Goal: Complete application form

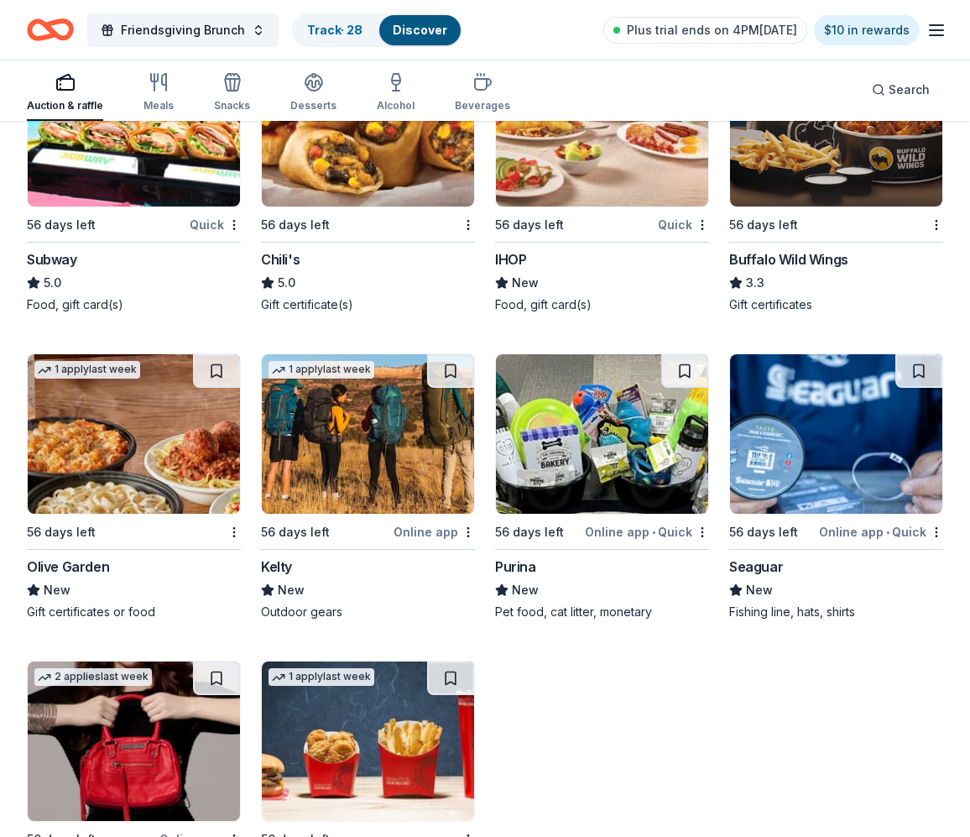
scroll to position [8303, 0]
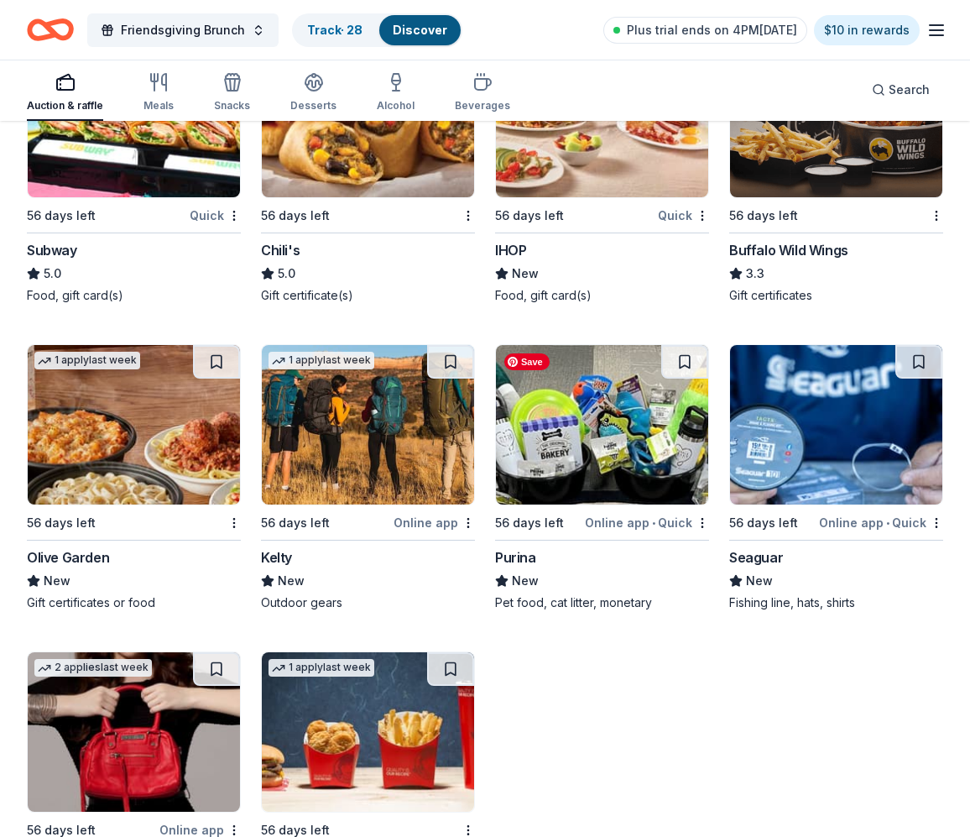
click at [596, 462] on img at bounding box center [602, 424] width 212 height 159
click at [561, 385] on img at bounding box center [602, 424] width 212 height 159
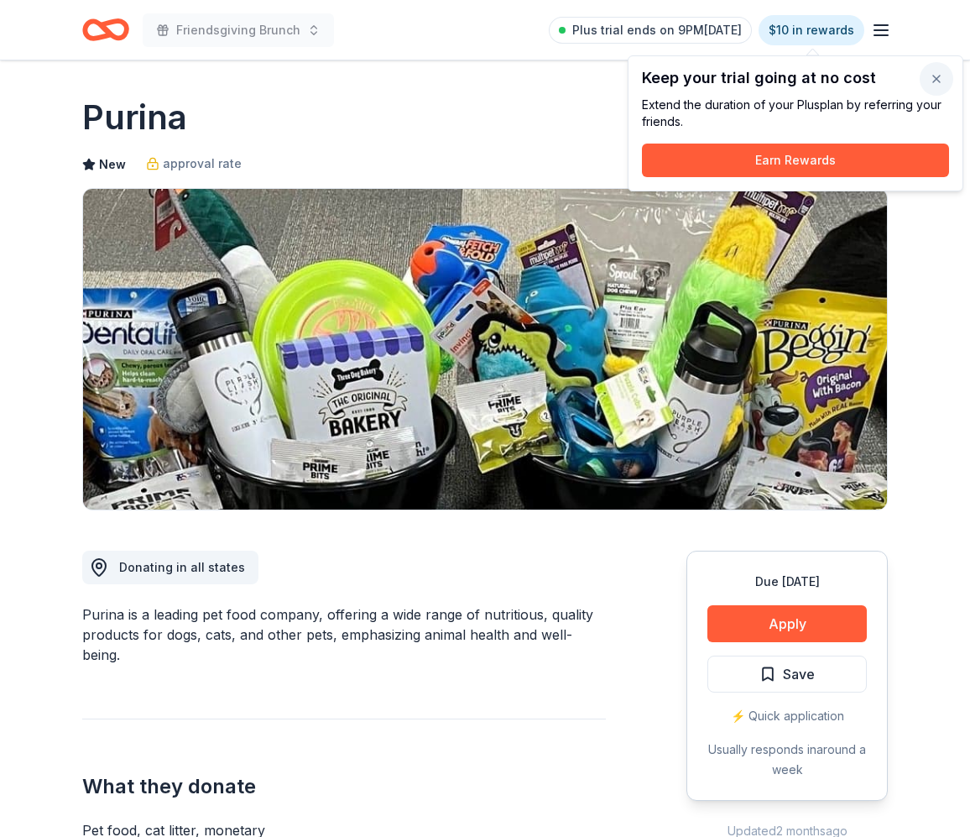
click at [941, 78] on button "button" at bounding box center [937, 79] width 34 height 34
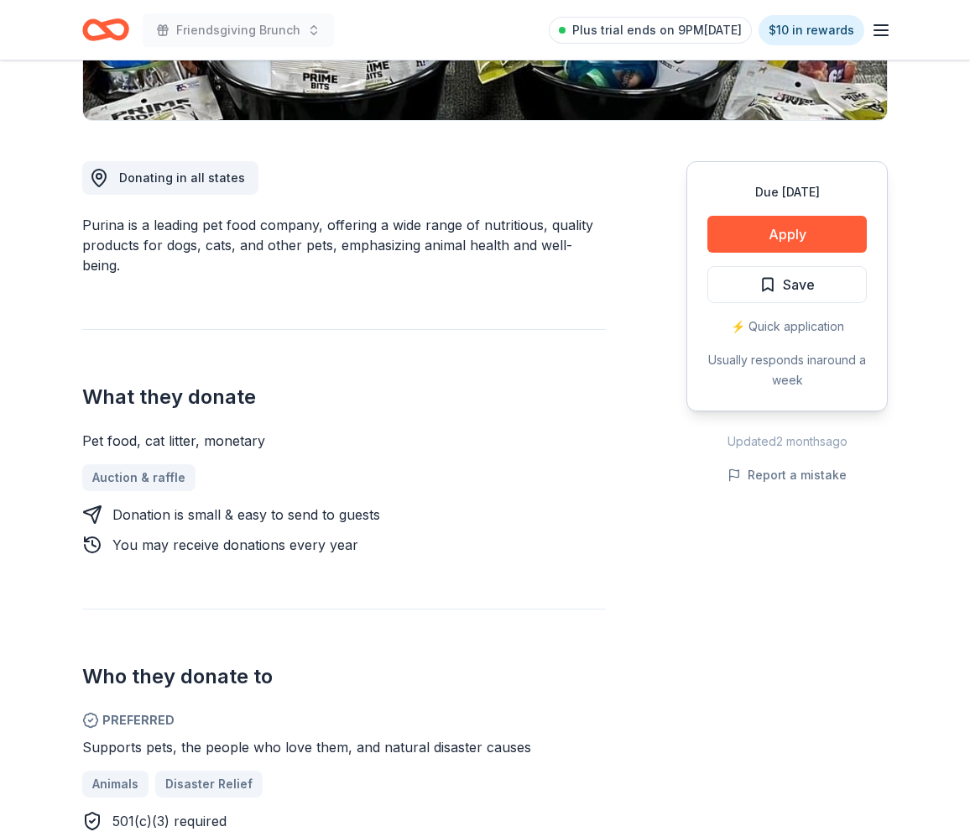
scroll to position [312, 0]
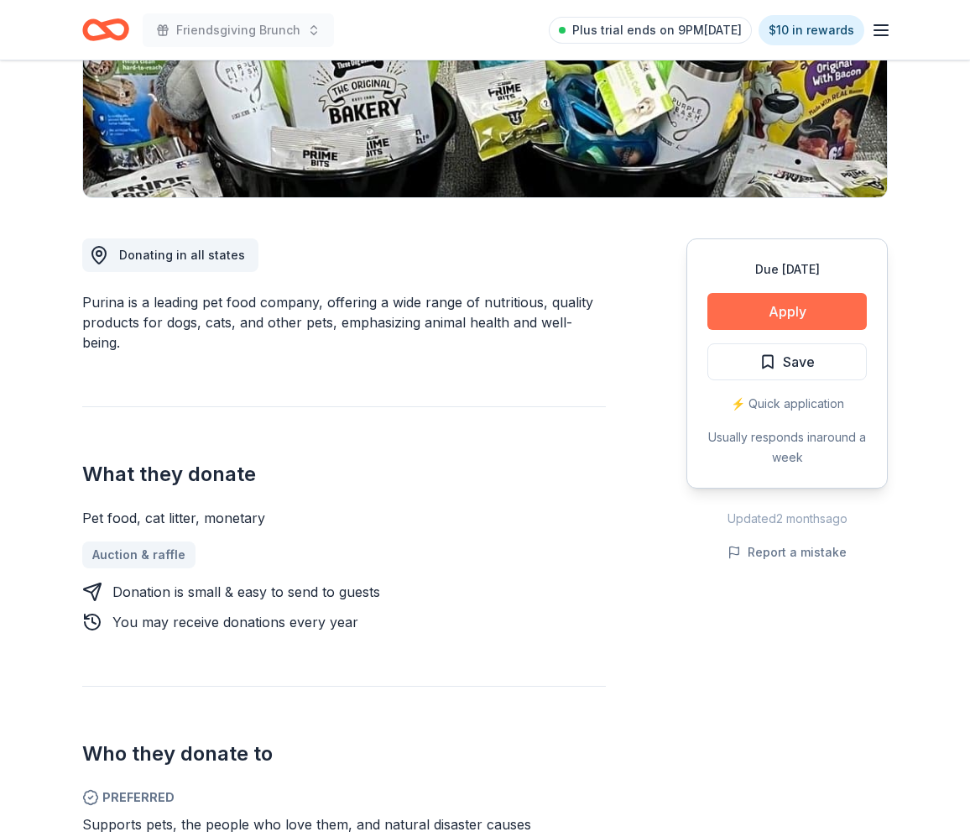
click at [812, 309] on button "Apply" at bounding box center [786, 311] width 159 height 37
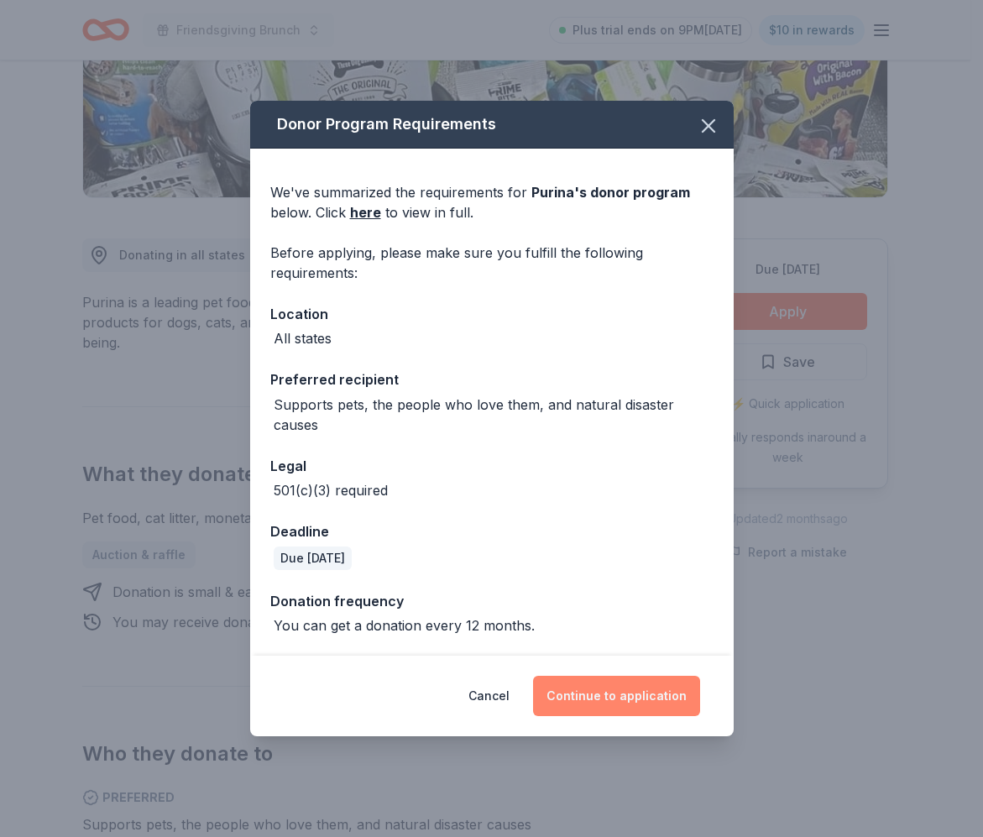
click at [608, 699] on button "Continue to application" at bounding box center [616, 696] width 167 height 40
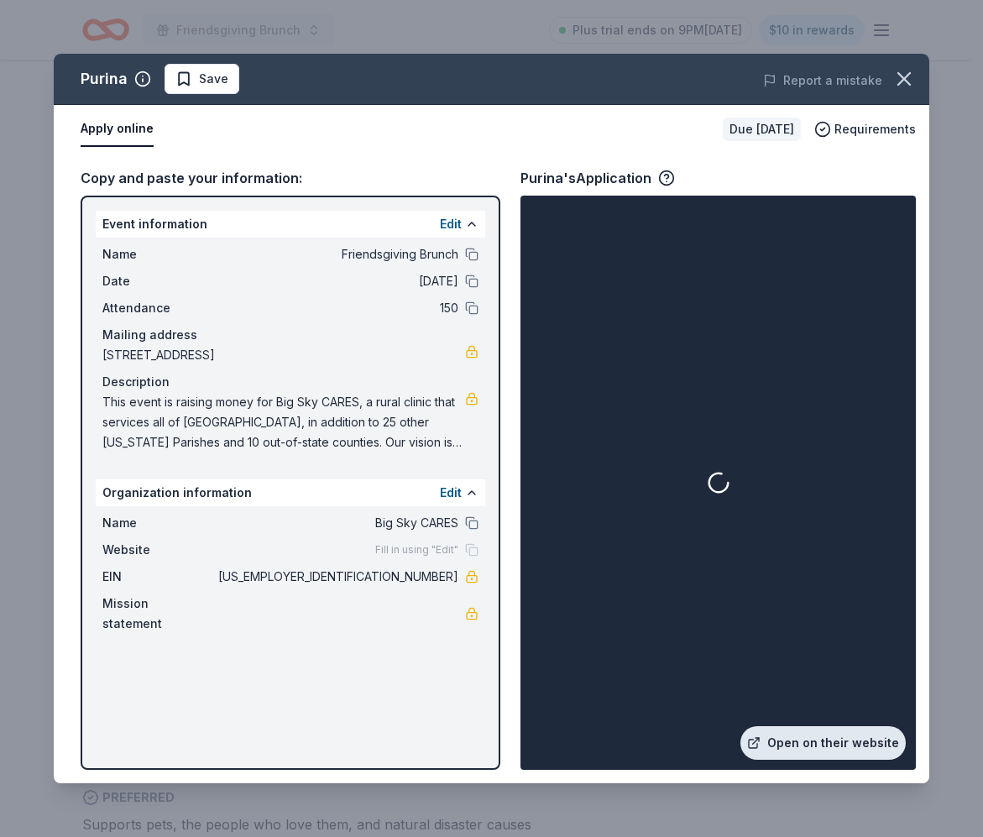
drag, startPoint x: 821, startPoint y: 740, endPoint x: 829, endPoint y: 731, distance: 12.5
click at [829, 731] on link "Open on their website" at bounding box center [822, 743] width 165 height 34
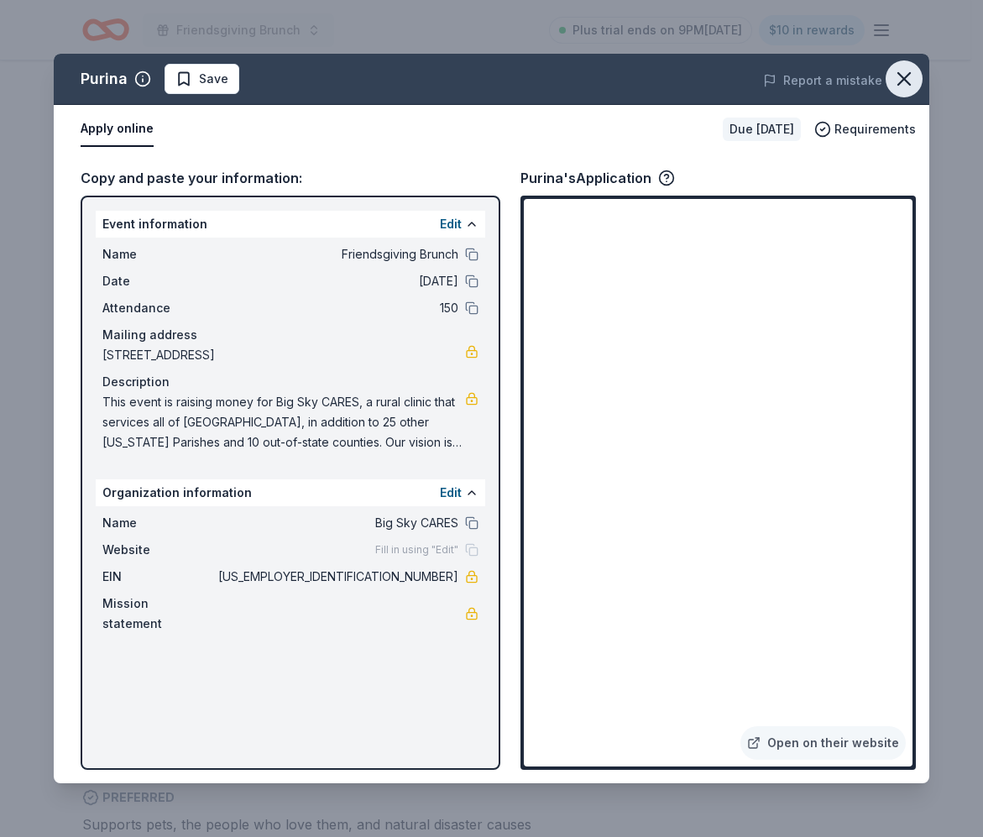
click at [915, 76] on icon "button" at bounding box center [903, 78] width 23 height 23
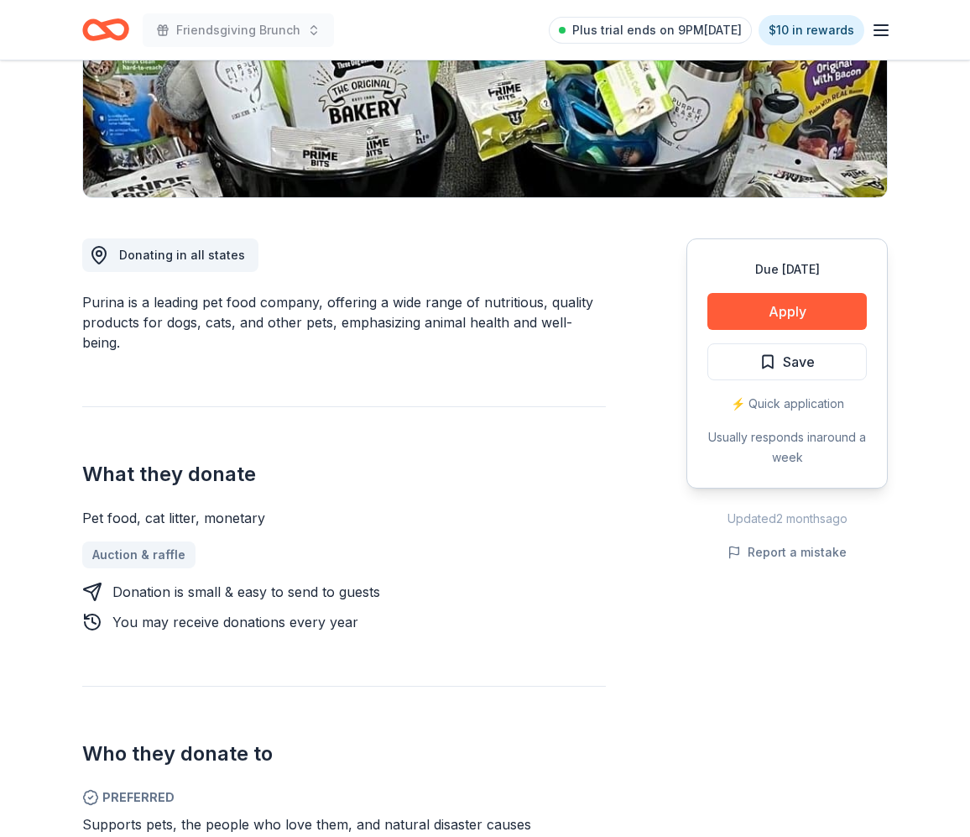
click at [883, 31] on icon "button" at bounding box center [881, 30] width 20 height 20
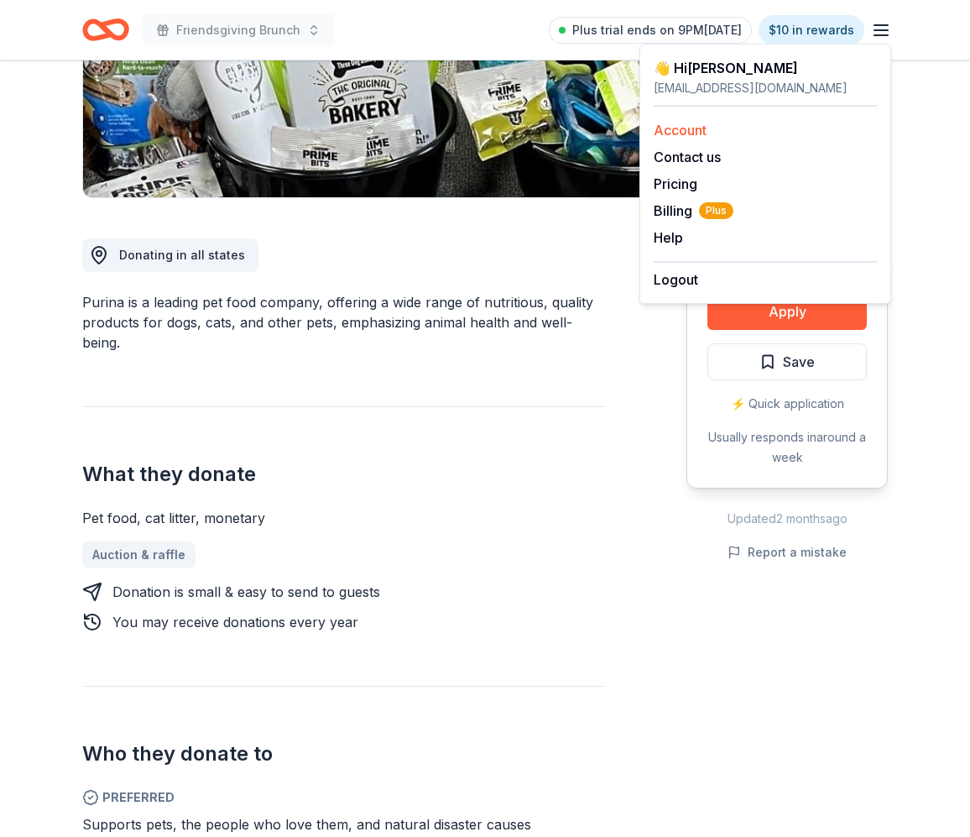
click at [706, 124] on link "Account" at bounding box center [680, 130] width 53 height 17
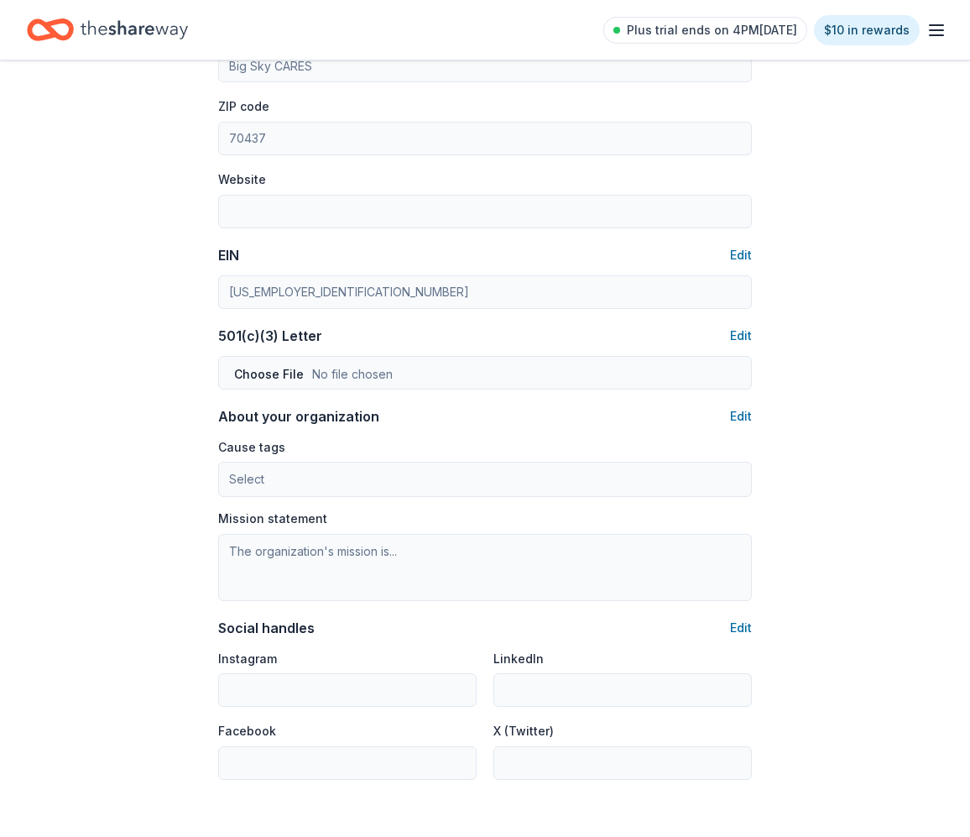
scroll to position [663, 0]
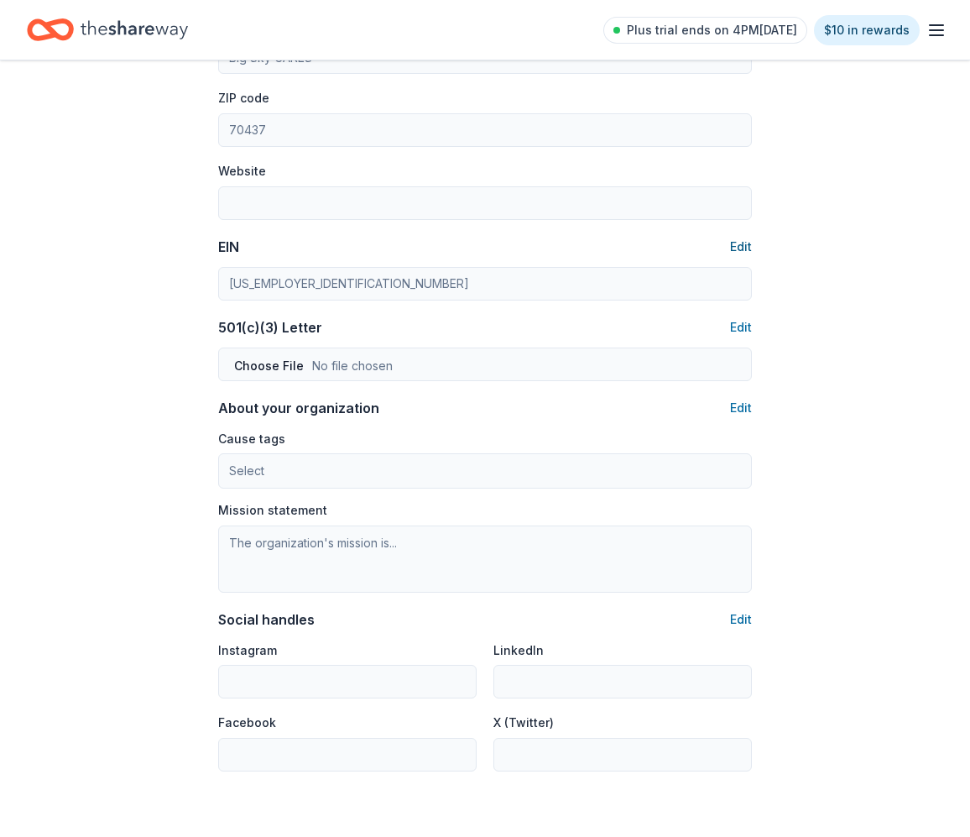
click at [749, 239] on button "Edit" at bounding box center [741, 247] width 22 height 20
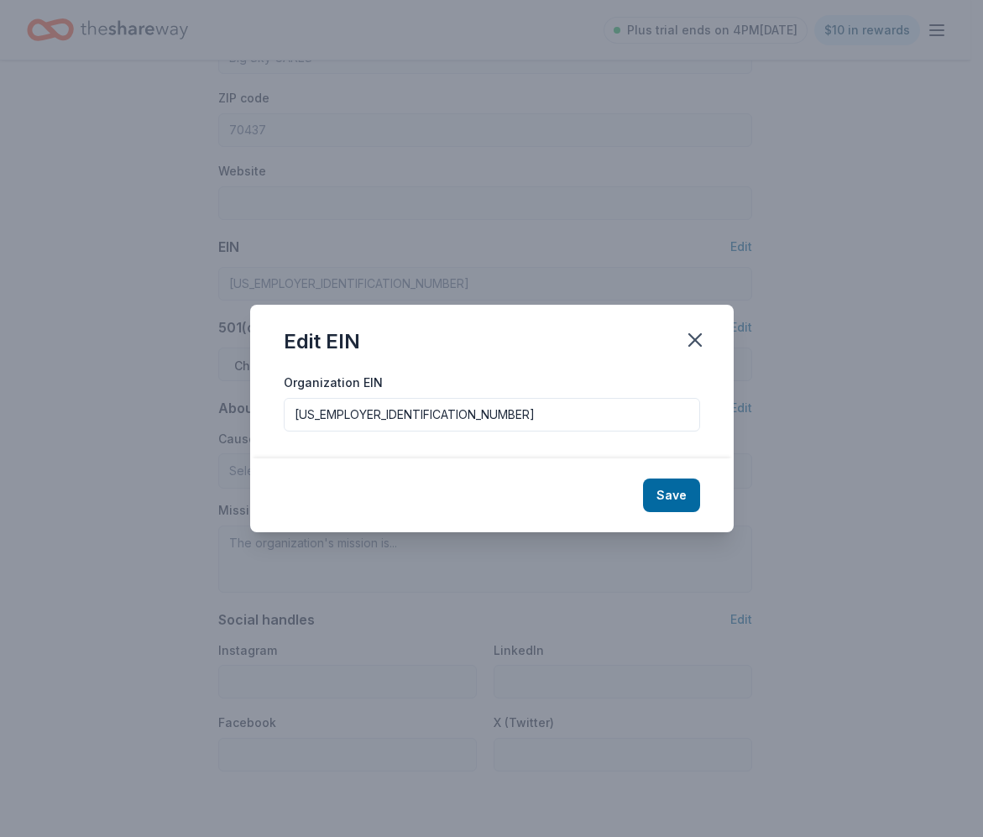
drag, startPoint x: 337, startPoint y: 413, endPoint x: 286, endPoint y: 369, distance: 67.3
click at [391, 414] on input "47-4527878" at bounding box center [492, 415] width 416 height 34
type input "47-4528787"
click at [665, 492] on button "Save" at bounding box center [671, 495] width 57 height 34
type input "47-4528787"
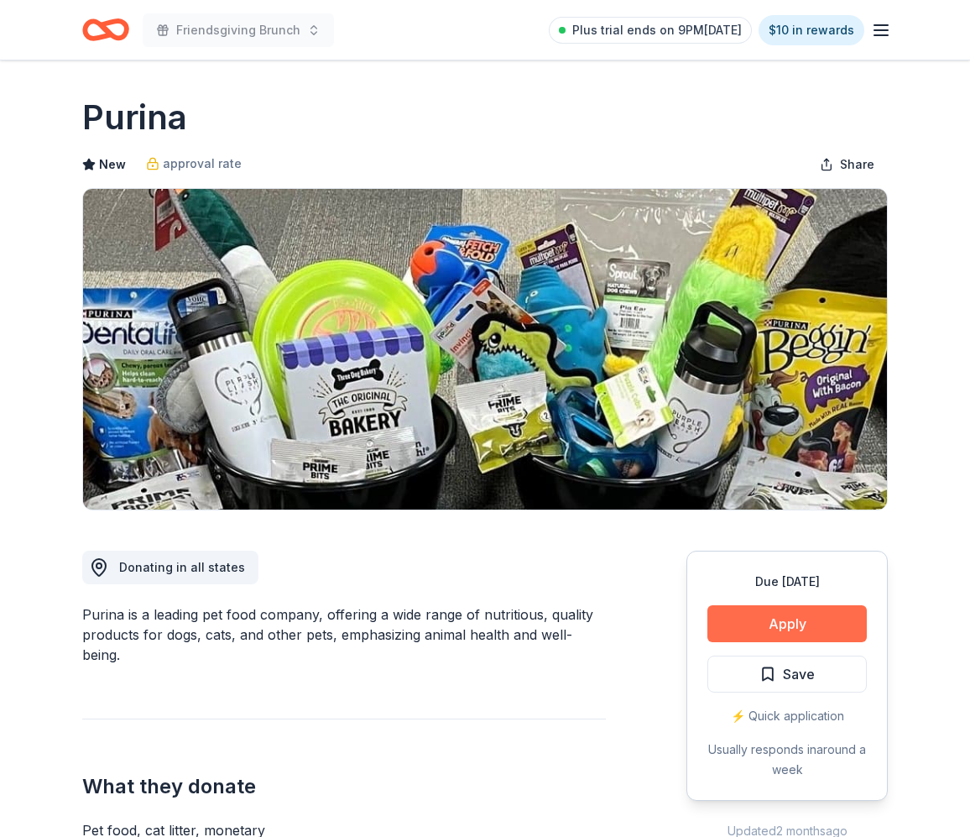
click at [807, 623] on button "Apply" at bounding box center [786, 623] width 159 height 37
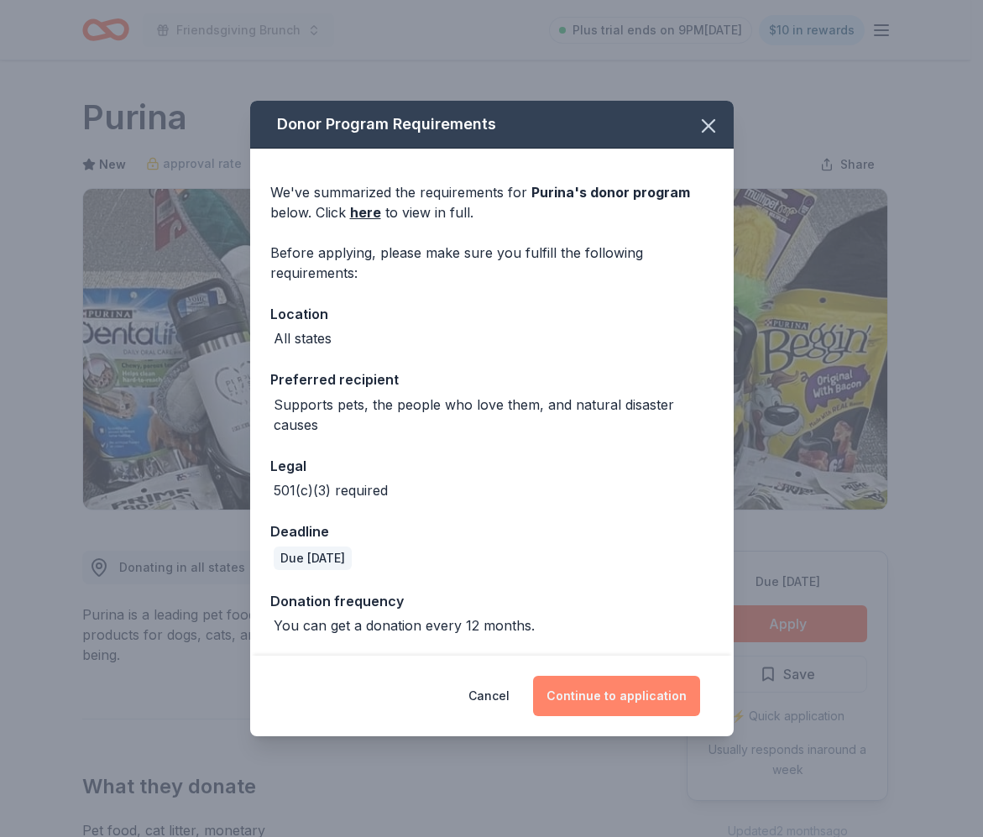
click at [625, 695] on button "Continue to application" at bounding box center [616, 696] width 167 height 40
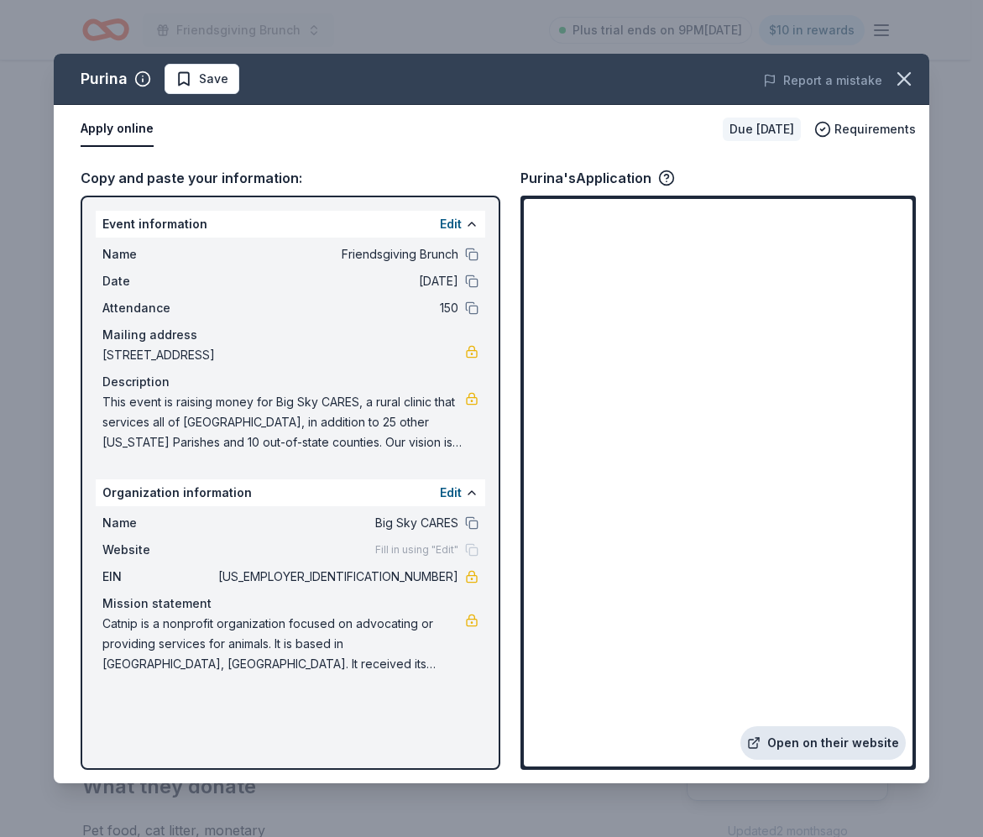
click at [791, 746] on link "Open on their website" at bounding box center [822, 743] width 165 height 34
